Goal: Task Accomplishment & Management: Manage account settings

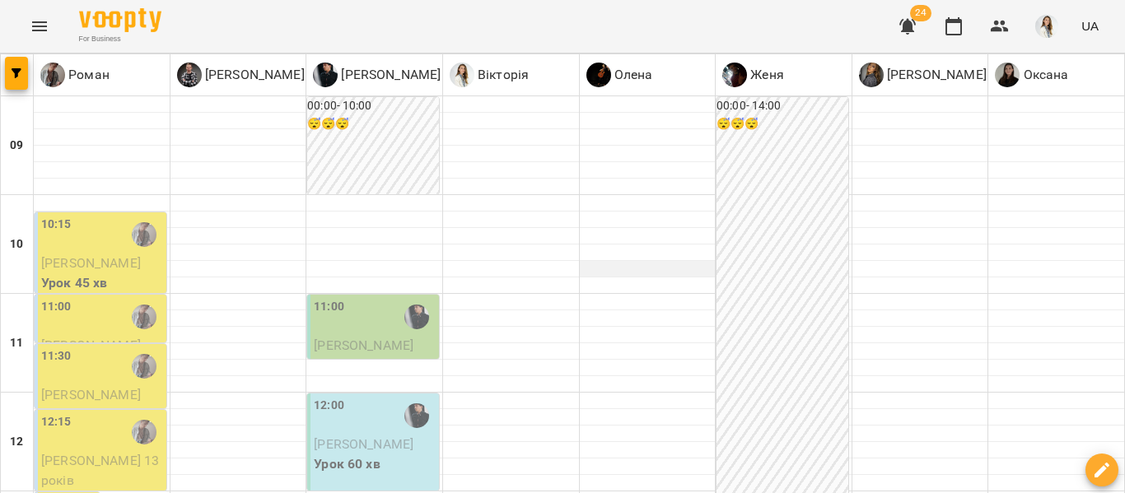
scroll to position [109, 0]
click at [101, 298] on div "11:00" at bounding box center [102, 317] width 122 height 38
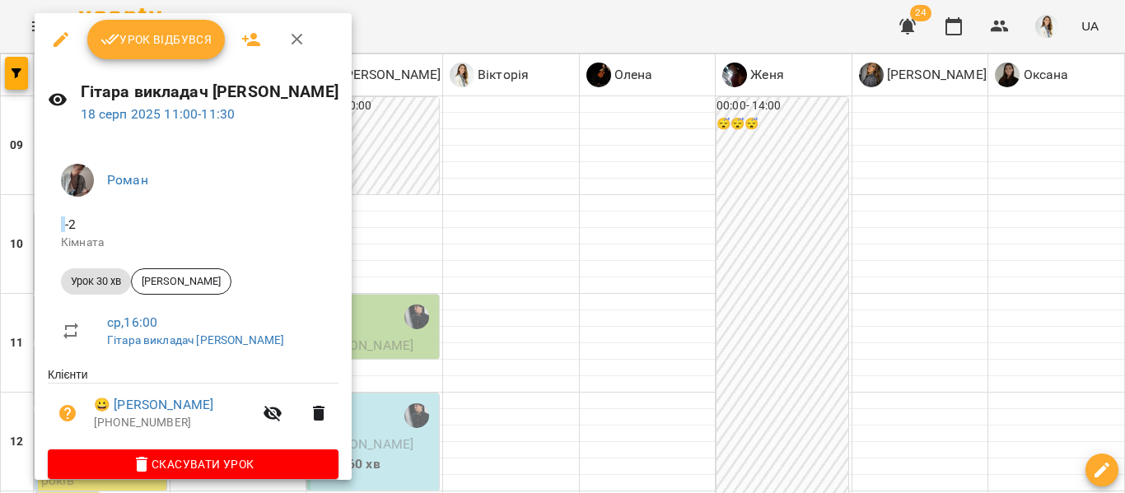
click at [292, 49] on button "button" at bounding box center [297, 40] width 40 height 40
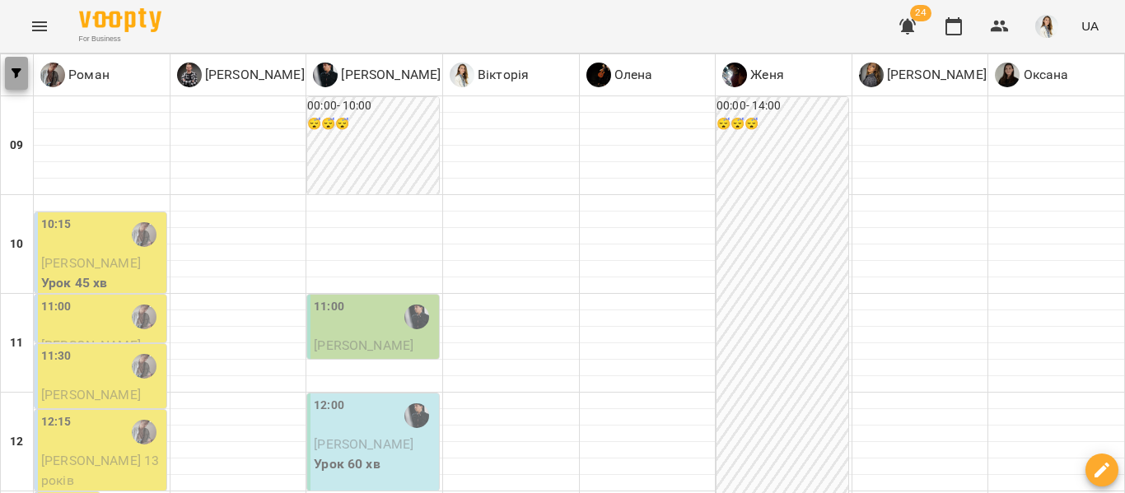
click at [16, 73] on icon "button" at bounding box center [17, 73] width 10 height 10
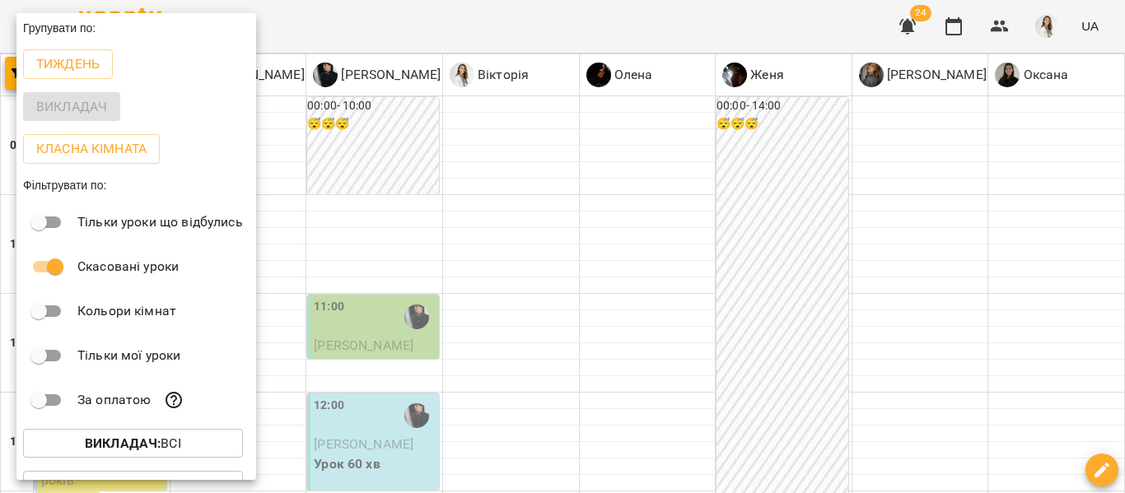
click at [392, 17] on div at bounding box center [562, 246] width 1125 height 493
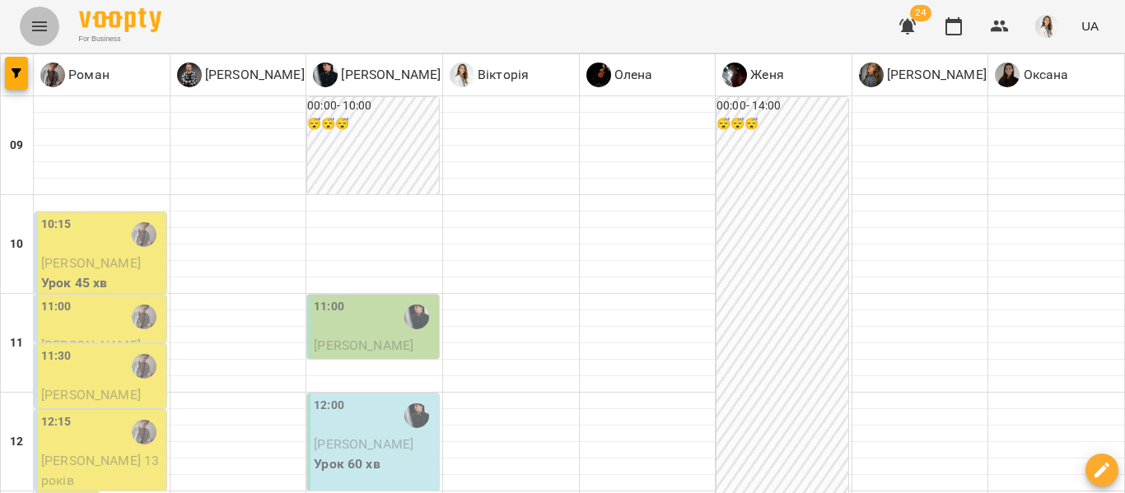
click at [42, 28] on icon "Menu" at bounding box center [40, 26] width 20 height 20
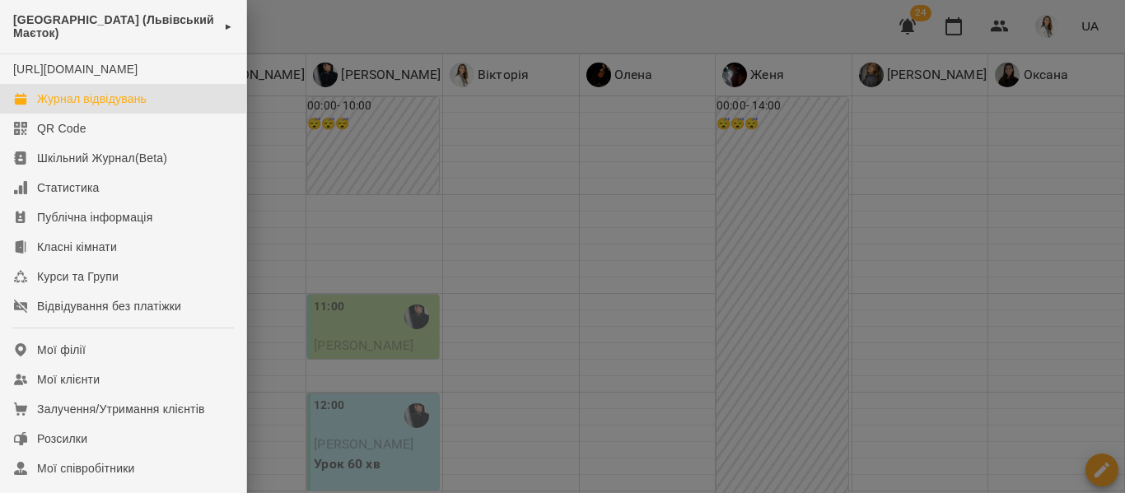
click at [775, 234] on div at bounding box center [562, 246] width 1125 height 493
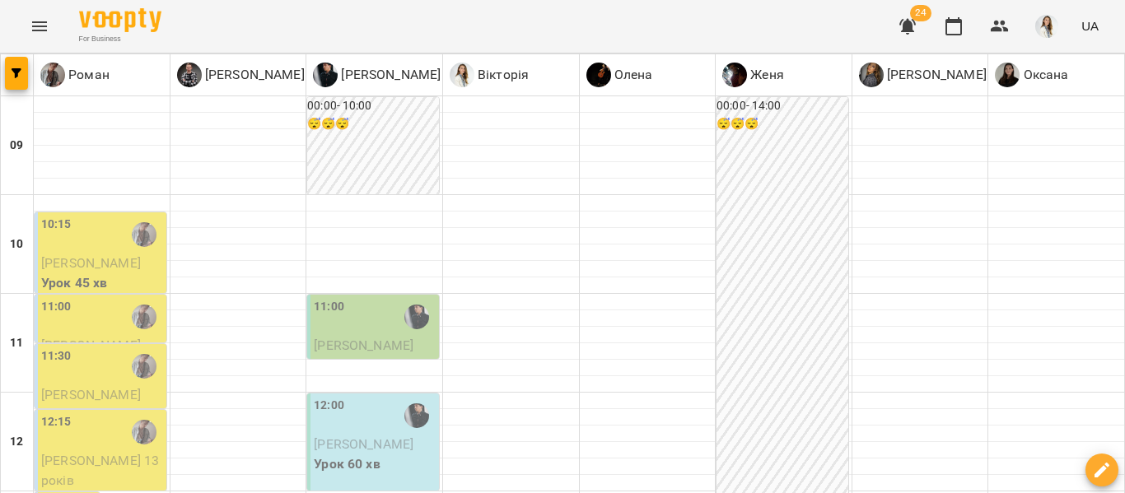
scroll to position [997, 0]
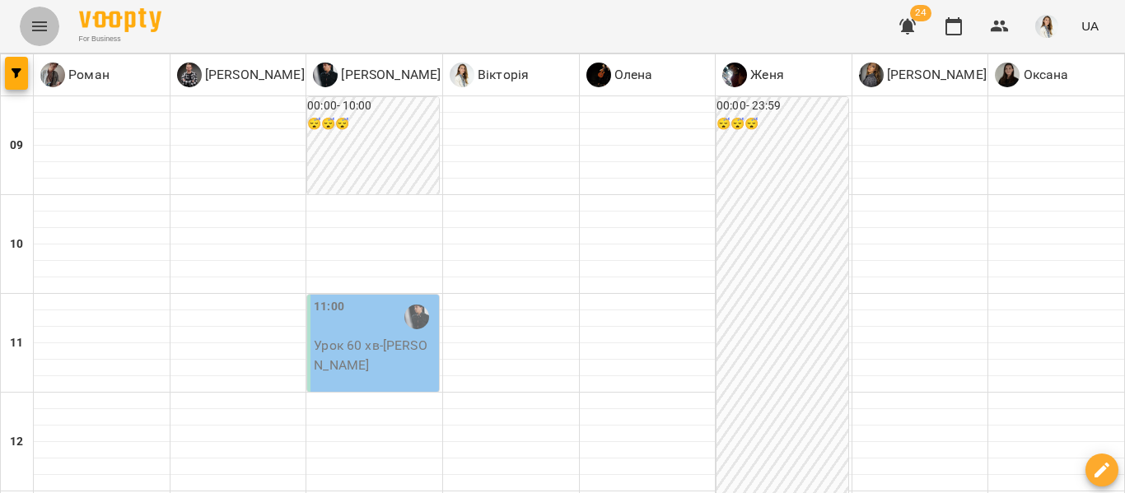
click at [35, 34] on icon "Menu" at bounding box center [40, 26] width 20 height 20
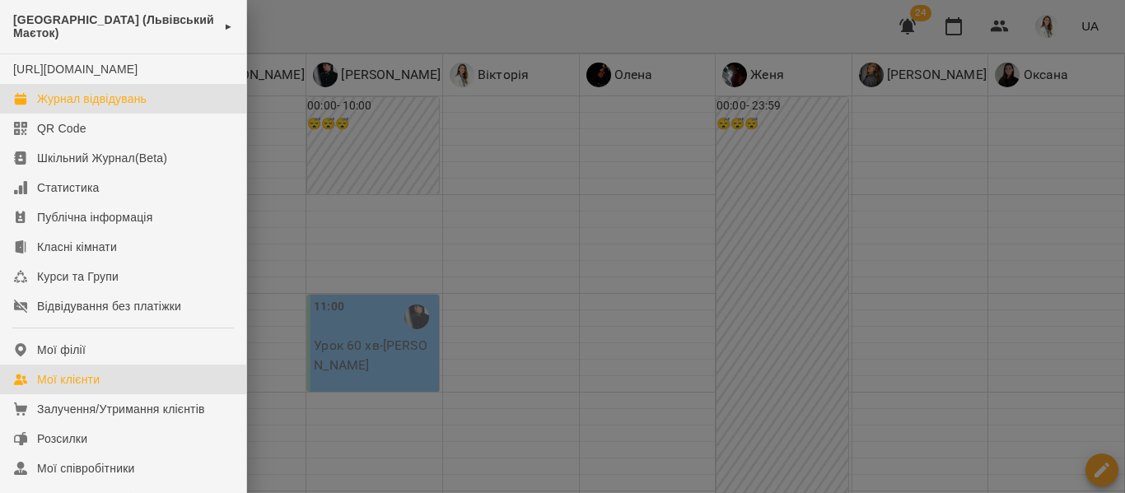
click at [100, 388] on div "Мої клієнти" at bounding box center [68, 379] width 63 height 16
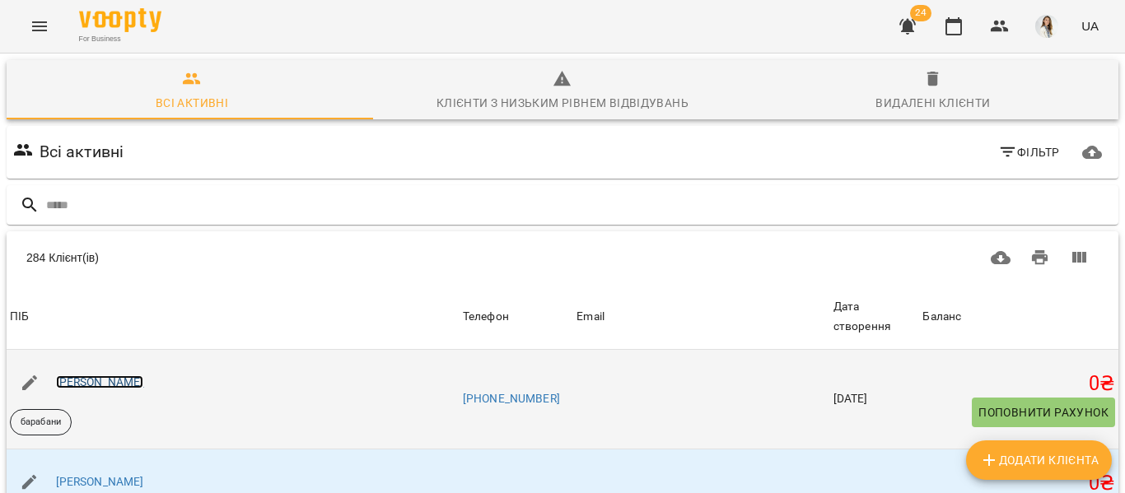
click at [109, 375] on link "[PERSON_NAME]" at bounding box center [100, 381] width 88 height 13
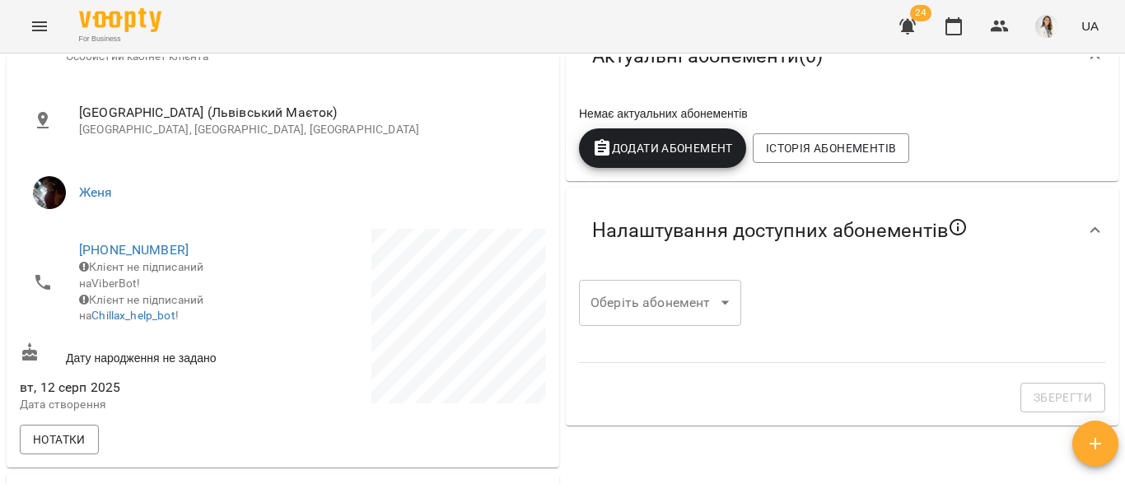
scroll to position [294, 0]
